Goal: Information Seeking & Learning: Learn about a topic

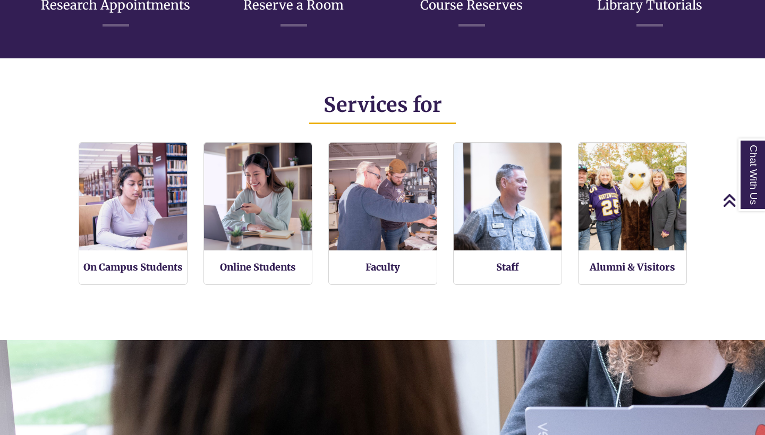
scroll to position [5, 5]
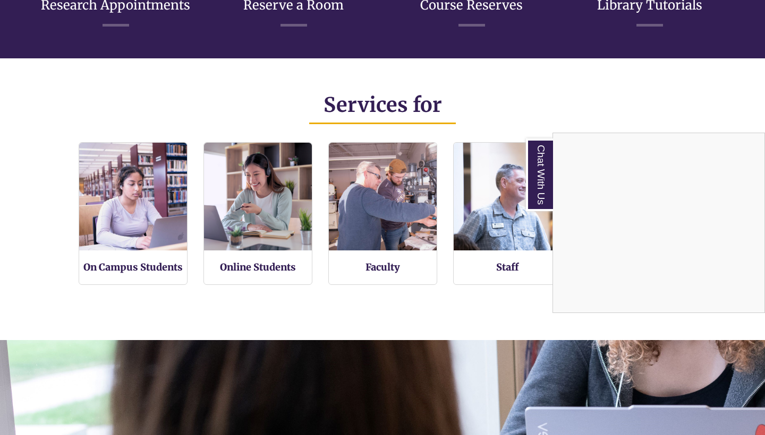
click at [269, 264] on div "Chat With Us" at bounding box center [382, 217] width 765 height 435
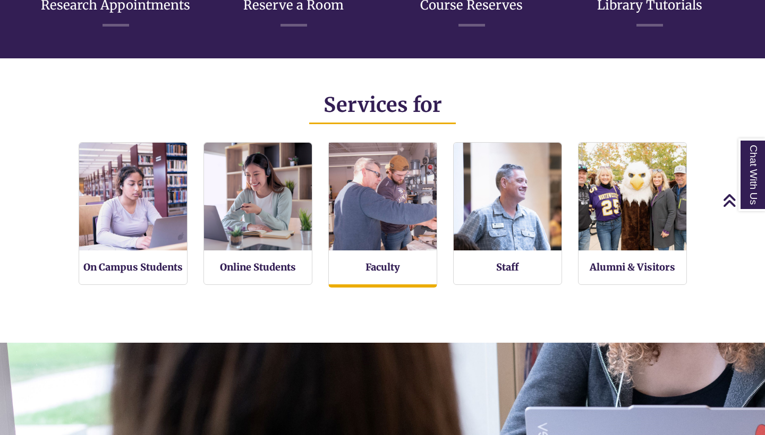
scroll to position [227, 765]
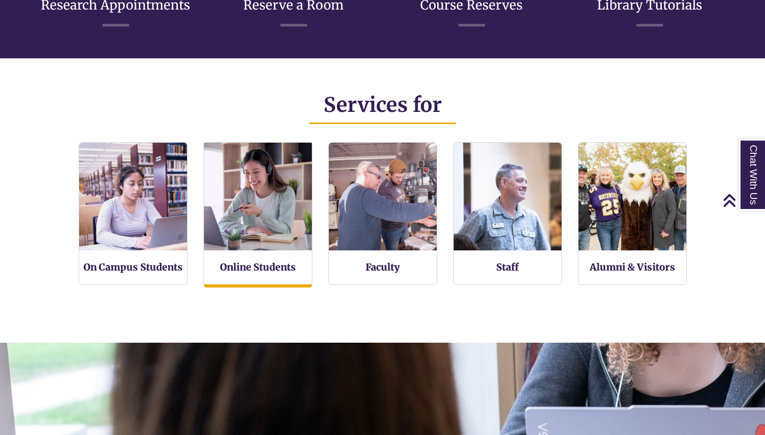
click at [261, 222] on img at bounding box center [257, 196] width 118 height 118
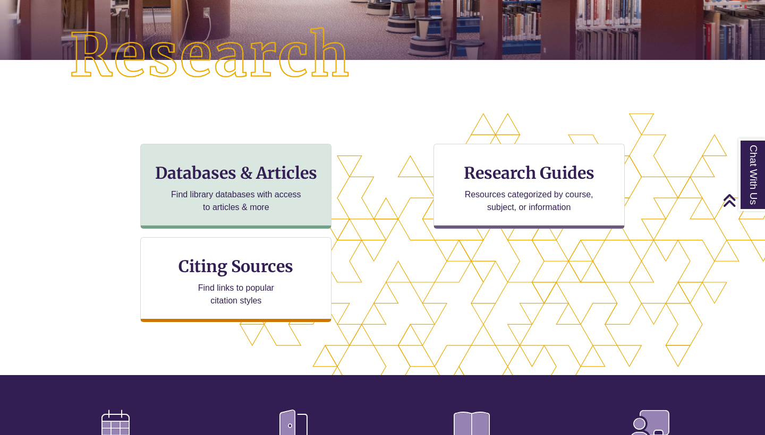
click at [209, 185] on div "Databases & Articles Find library databases with access to articles & more" at bounding box center [235, 186] width 191 height 85
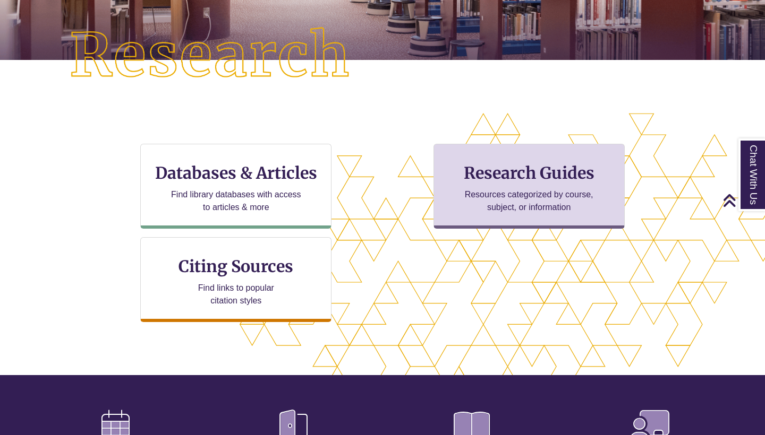
click at [458, 218] on div "Research Guides Resources categorized by course, subject, or information" at bounding box center [528, 186] width 191 height 85
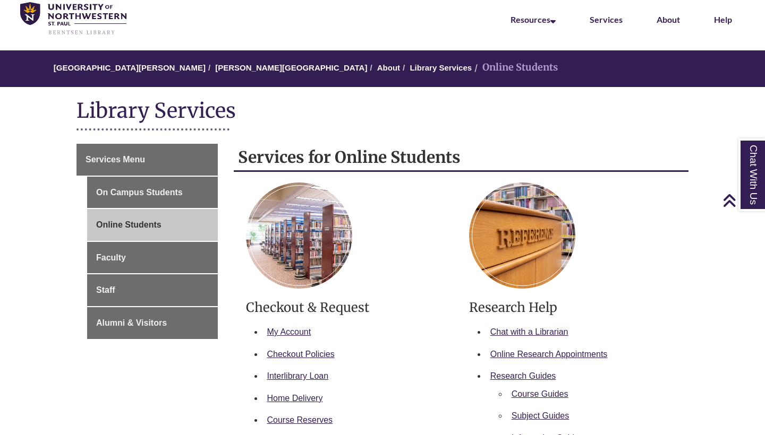
scroll to position [14, 0]
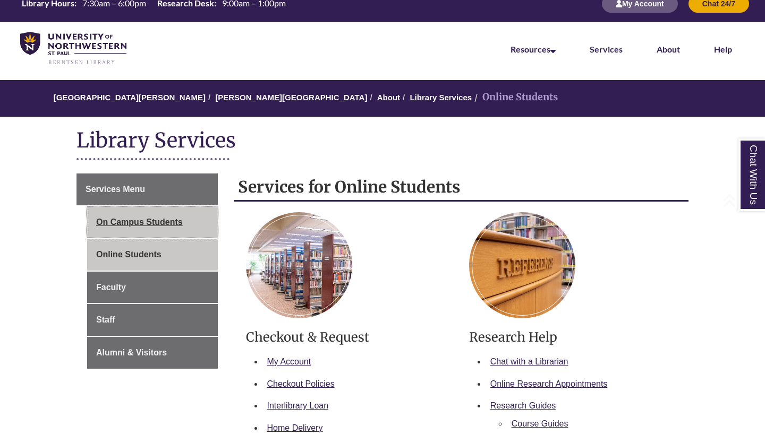
click at [179, 220] on link "On Campus Students" at bounding box center [152, 223] width 131 height 32
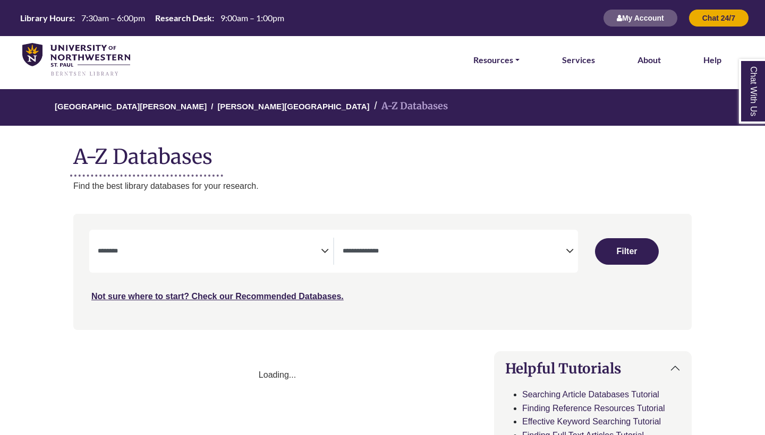
select select "Database Subject Filter"
select select "Database Types Filter"
select select "Database Subject Filter"
select select "Database Types Filter"
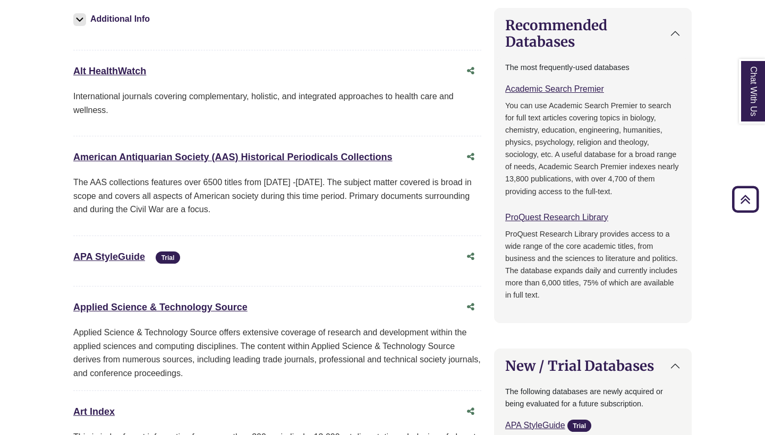
scroll to position [527, 0]
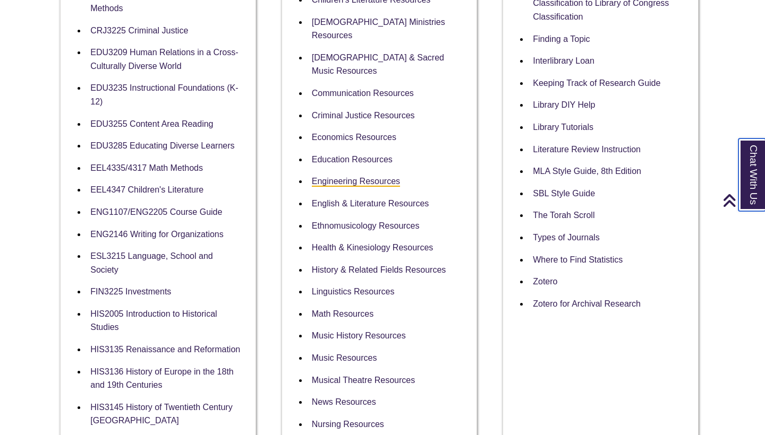
scroll to position [527, 3]
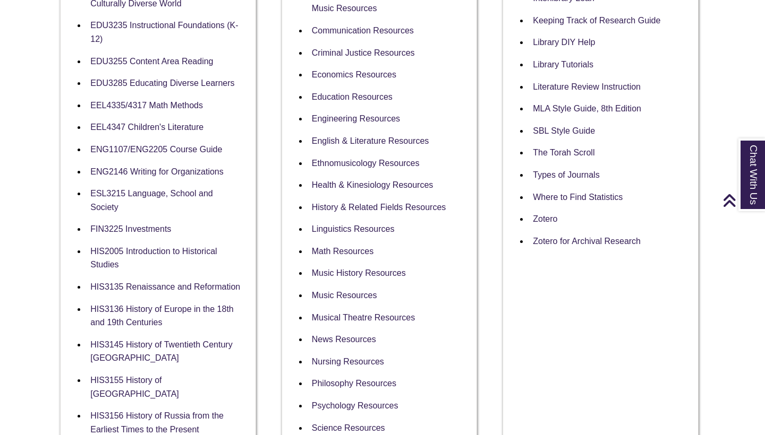
click at [367, 241] on li "Math Resources" at bounding box center [387, 252] width 161 height 22
click at [364, 247] on link "Math Resources" at bounding box center [343, 252] width 62 height 10
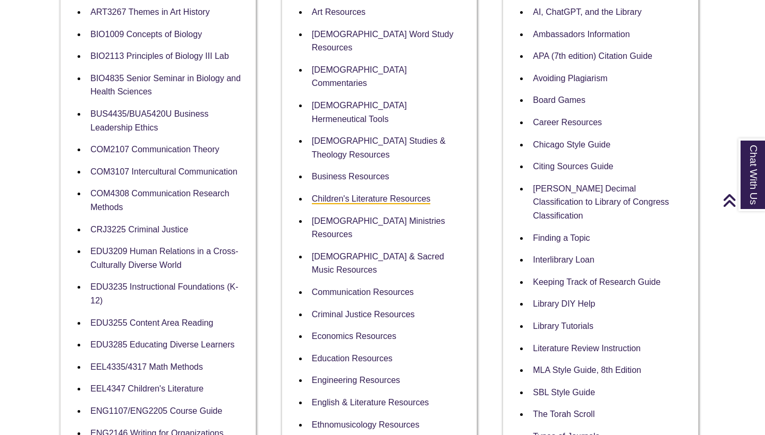
scroll to position [226, 3]
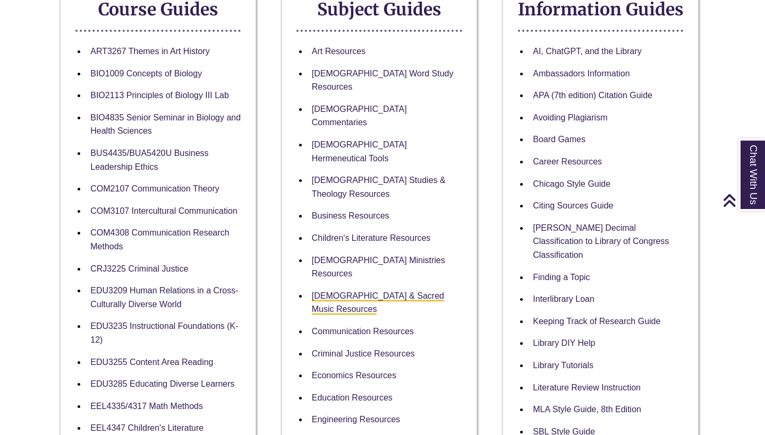
click at [416, 291] on link "Church & Sacred Music Resources" at bounding box center [378, 303] width 132 height 24
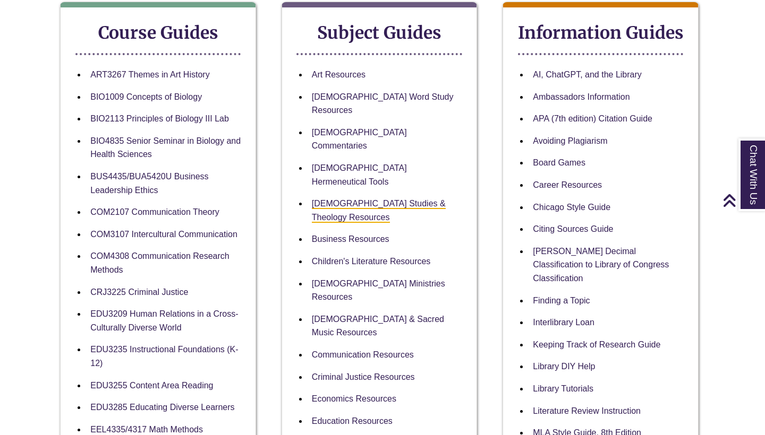
scroll to position [202, 4]
click at [570, 94] on link "Ambassadors Information" at bounding box center [580, 97] width 97 height 10
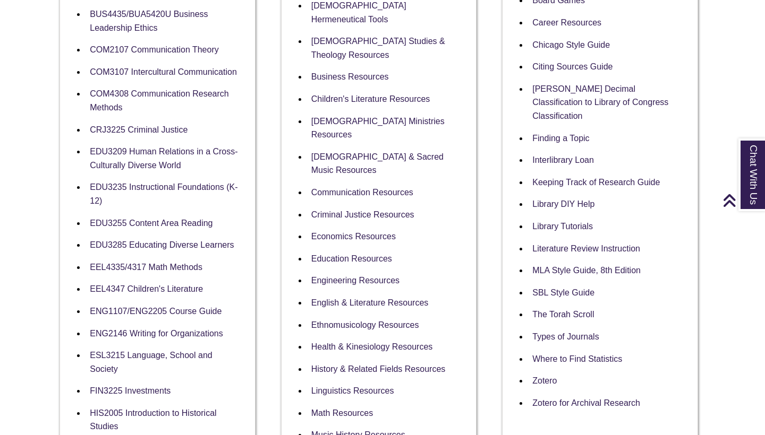
scroll to position [368, 4]
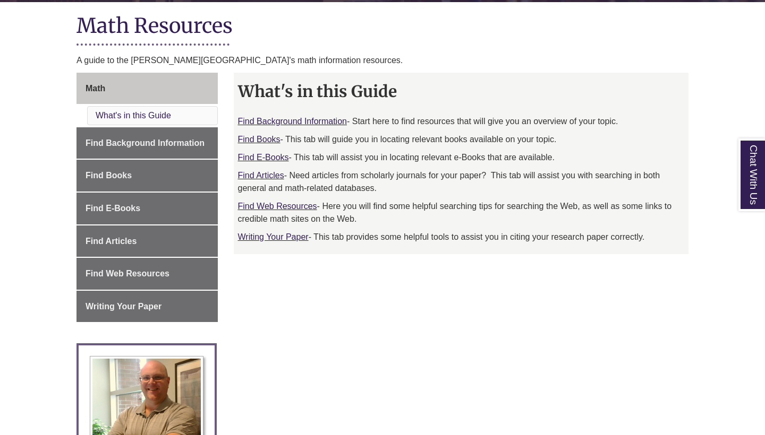
scroll to position [327, 0]
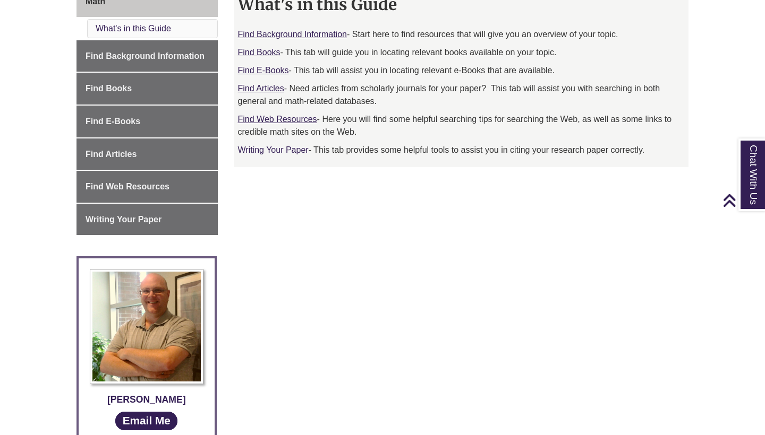
click at [290, 153] on link "Writing Your Paper" at bounding box center [273, 149] width 71 height 9
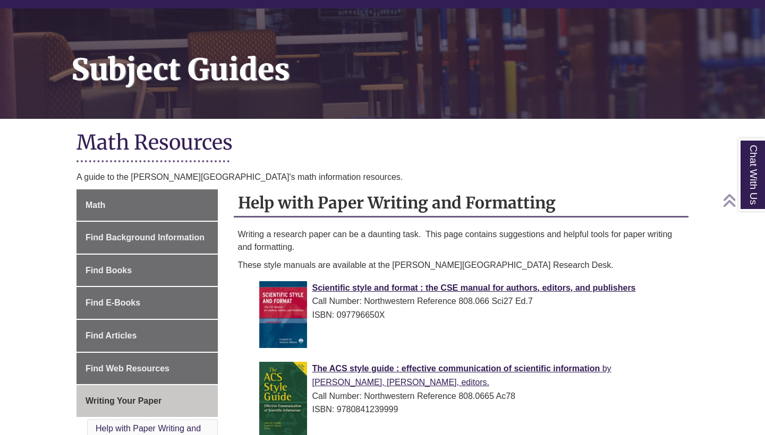
scroll to position [288, 0]
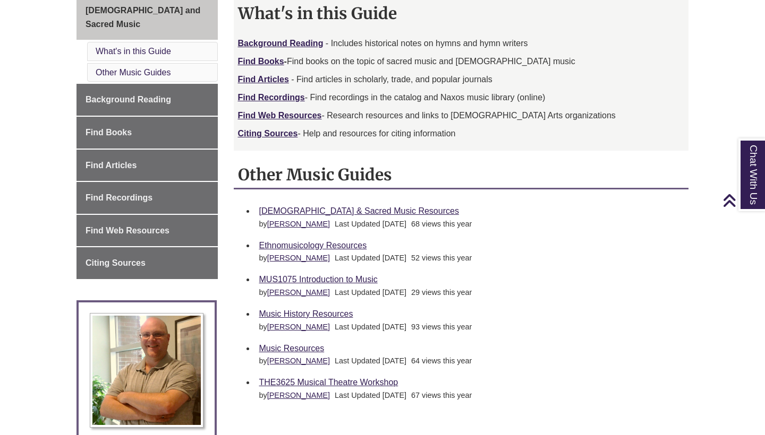
scroll to position [354, 0]
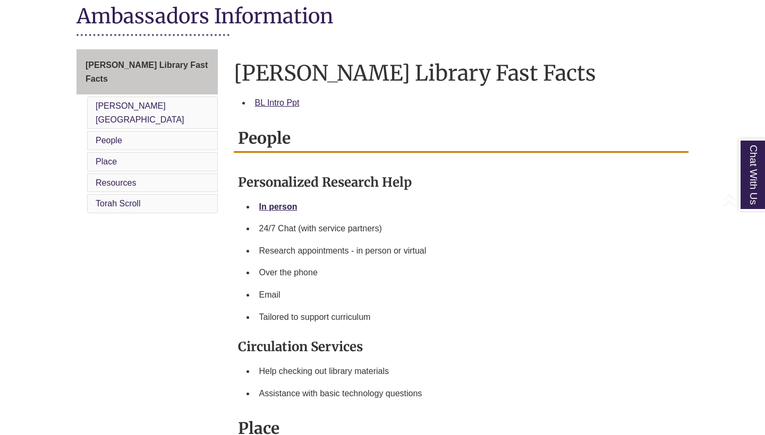
scroll to position [283, 0]
